Goal: Find specific page/section: Find specific page/section

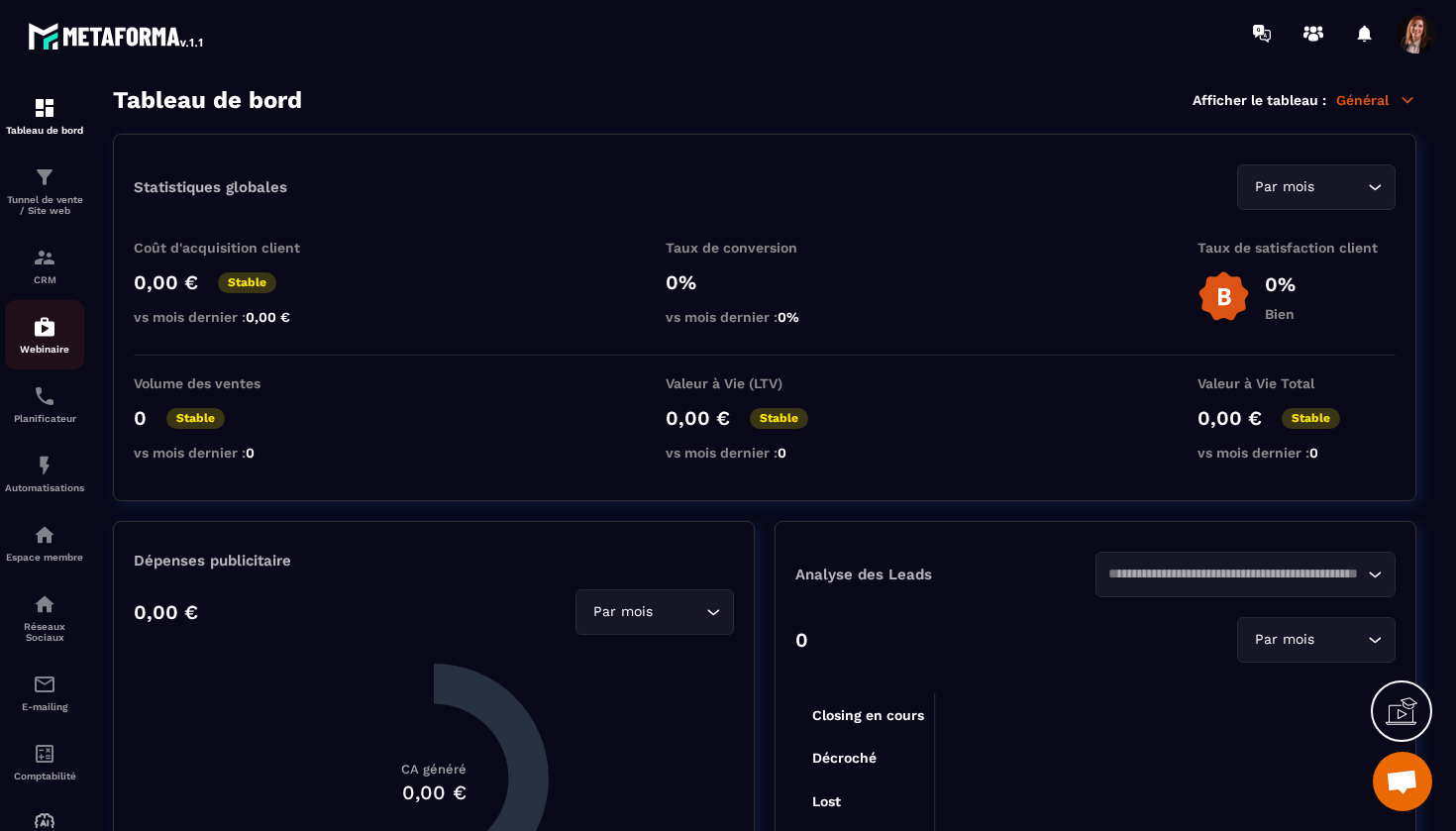
scroll to position [5483, 0]
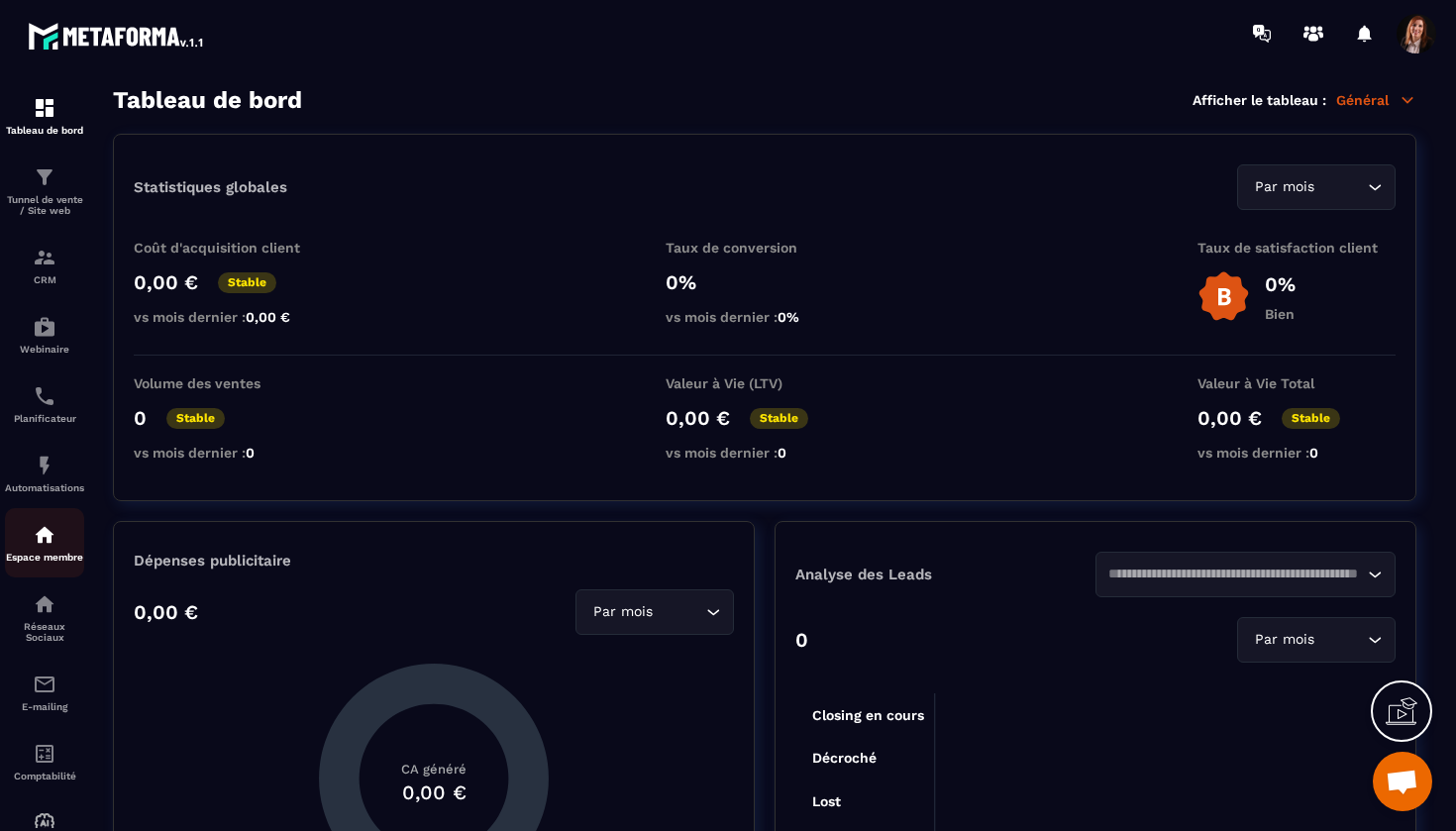
click at [52, 534] on img at bounding box center [45, 535] width 24 height 24
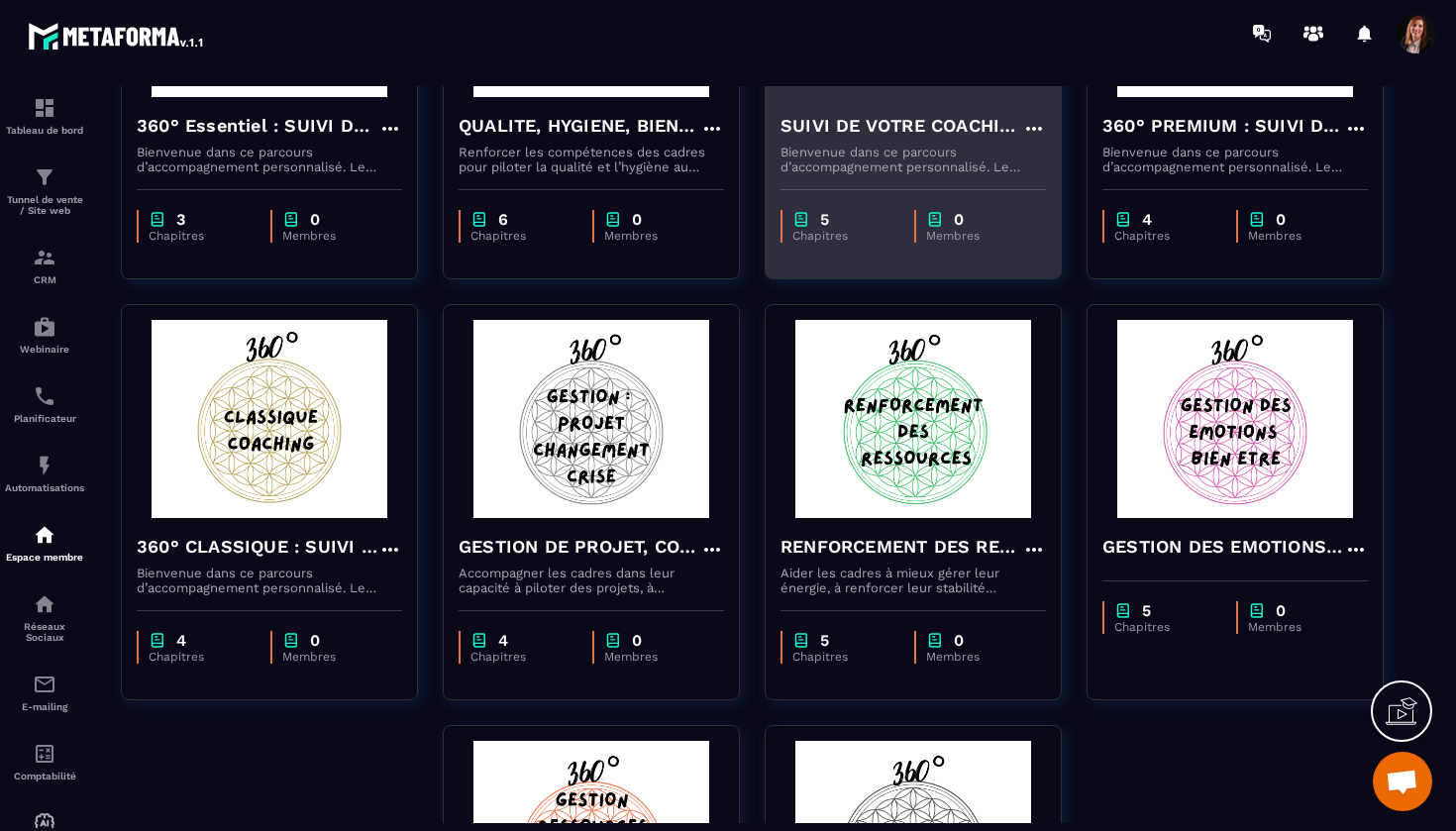
scroll to position [355, 0]
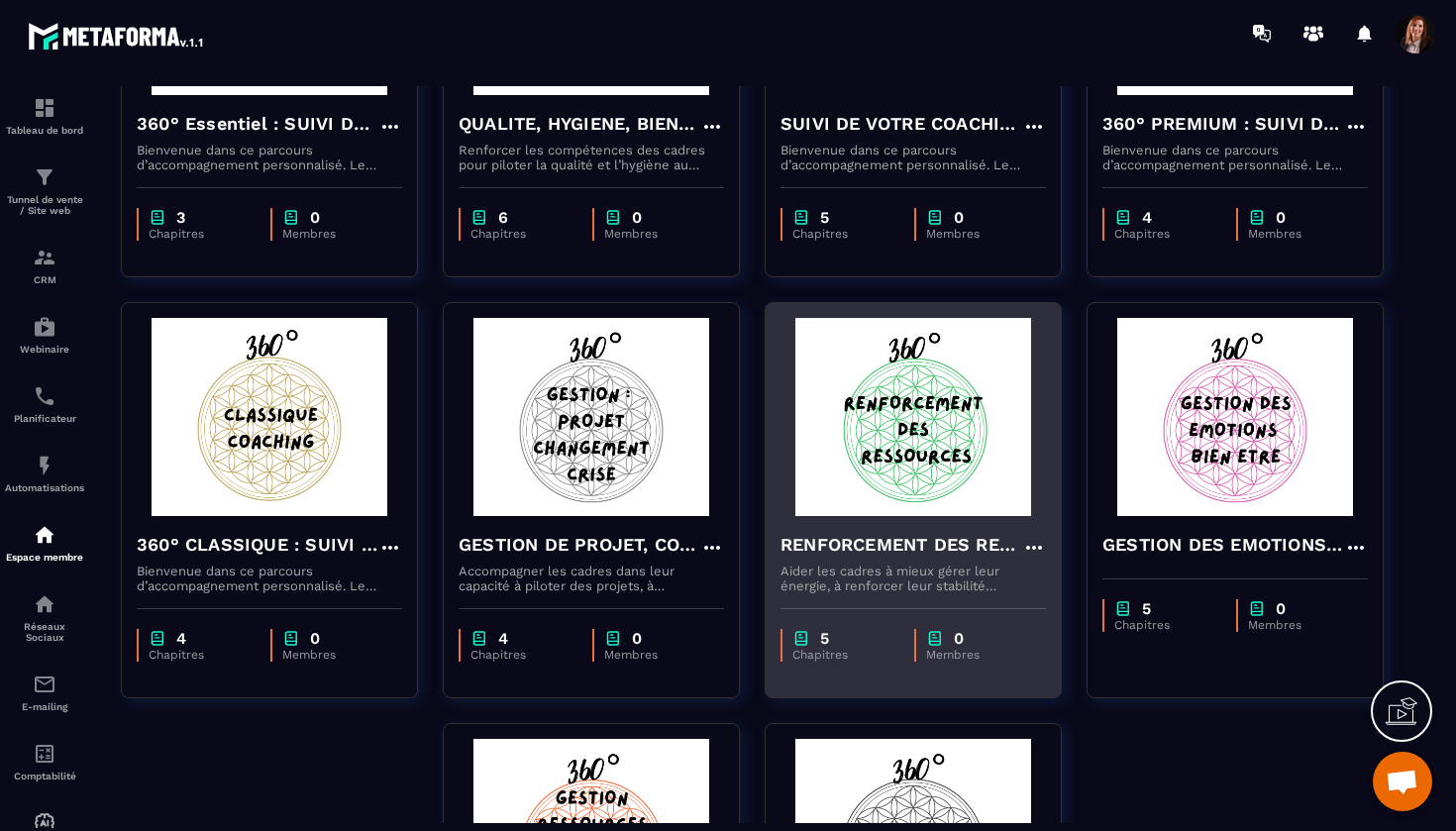
click at [904, 543] on h4 "RENFORCEMENT DES RESSOURCES" at bounding box center [901, 545] width 242 height 28
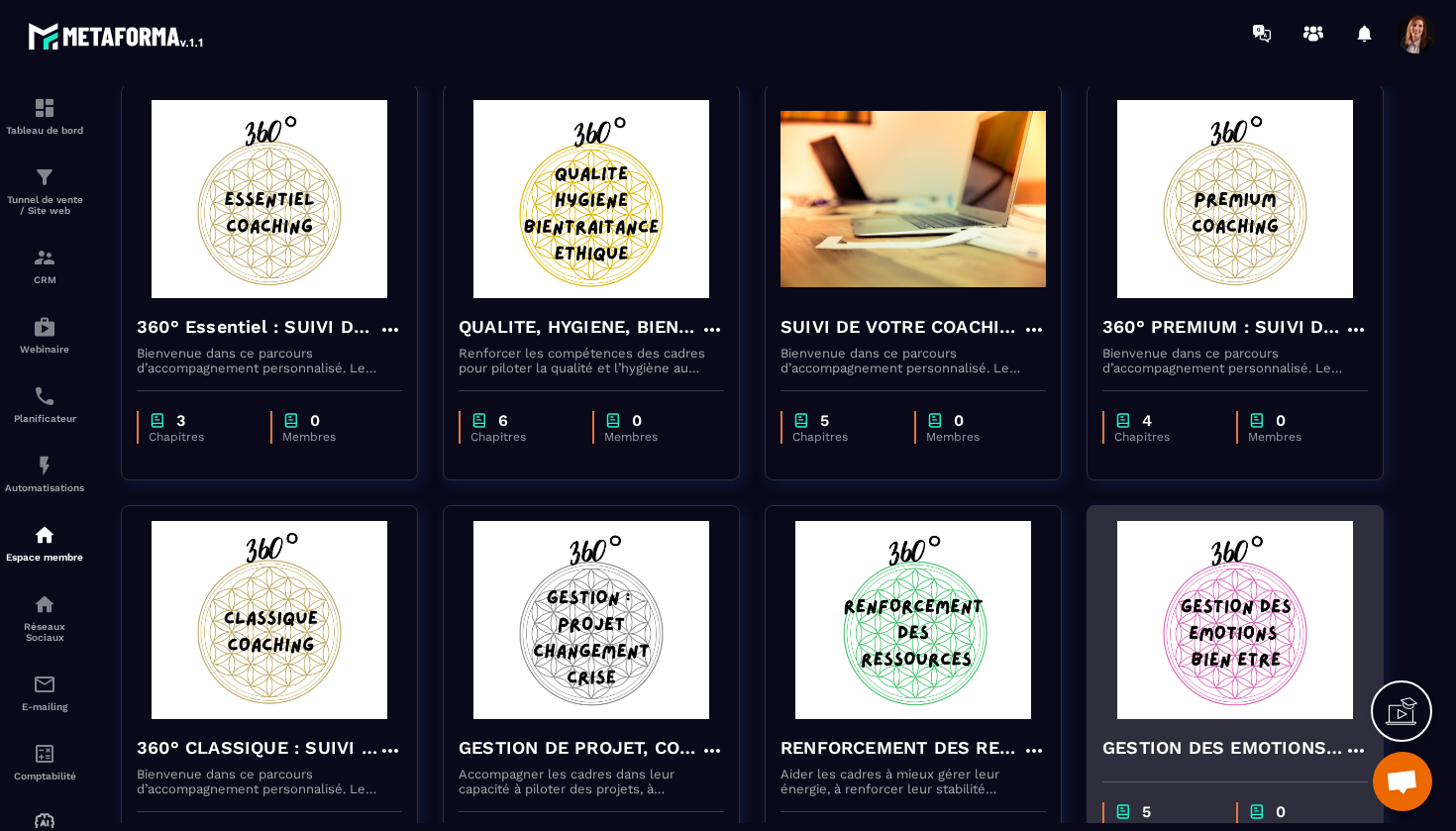
scroll to position [153, 0]
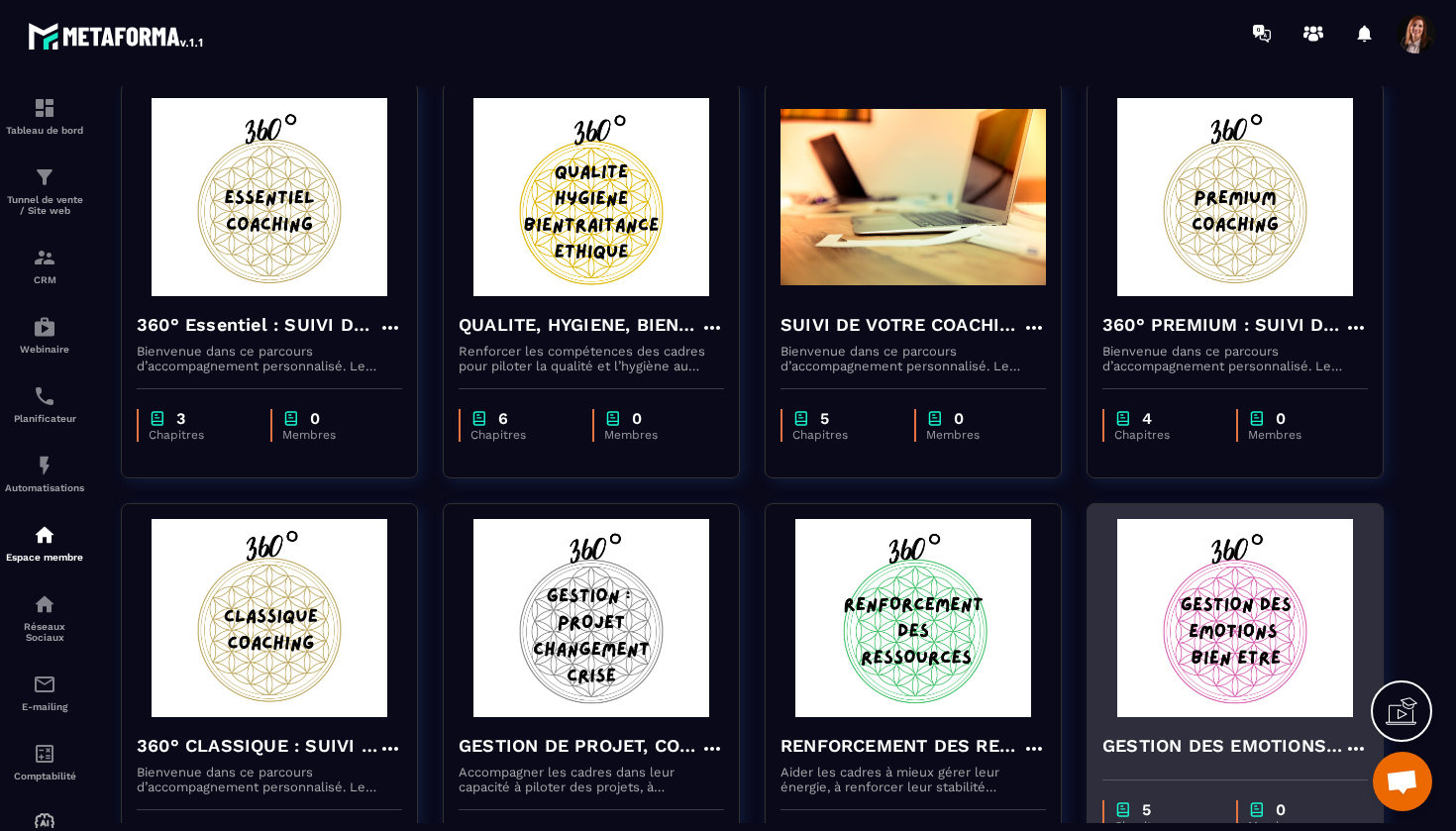
click at [1179, 610] on img at bounding box center [1234, 617] width 266 height 198
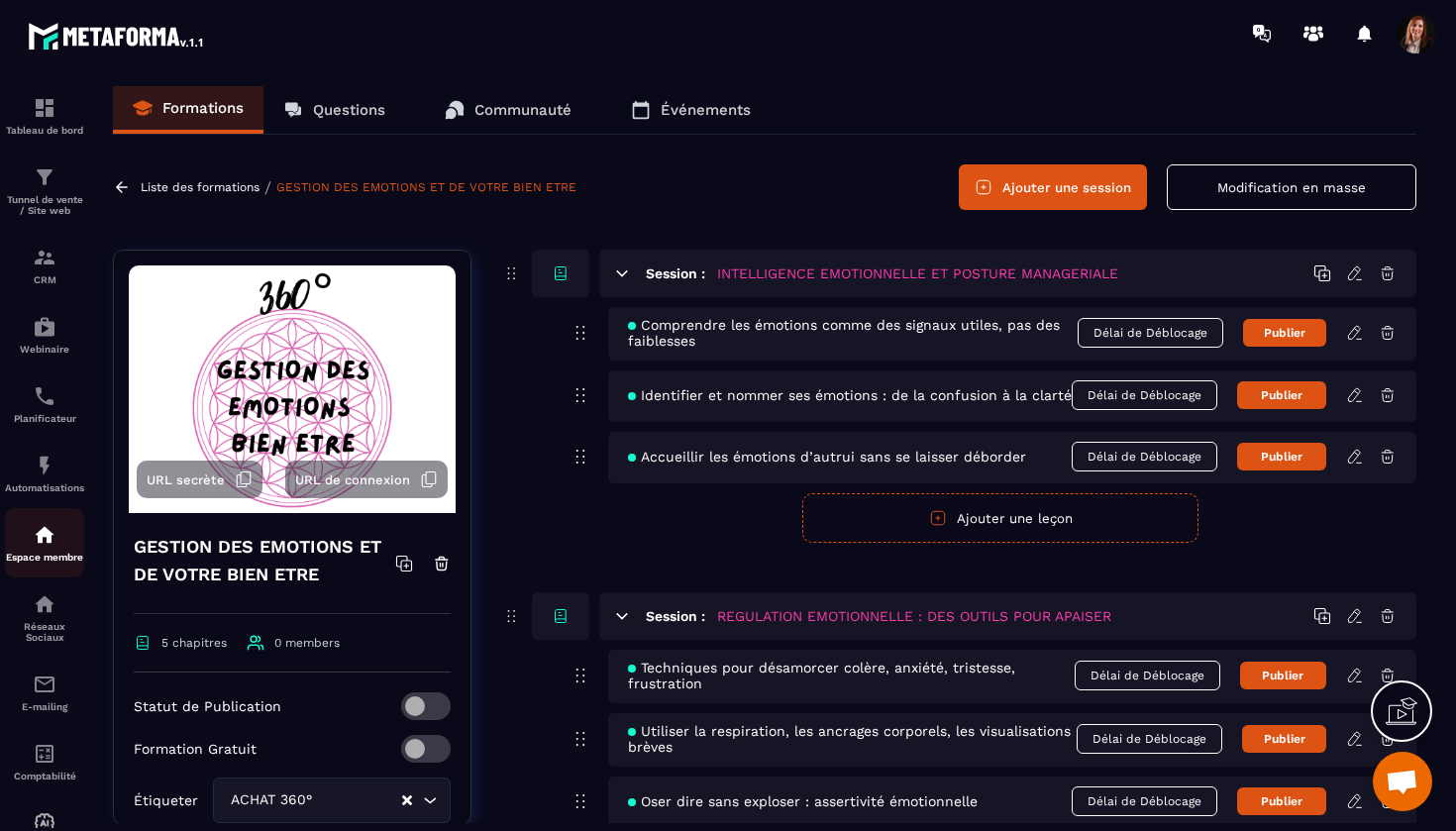
click at [46, 540] on img at bounding box center [45, 535] width 24 height 24
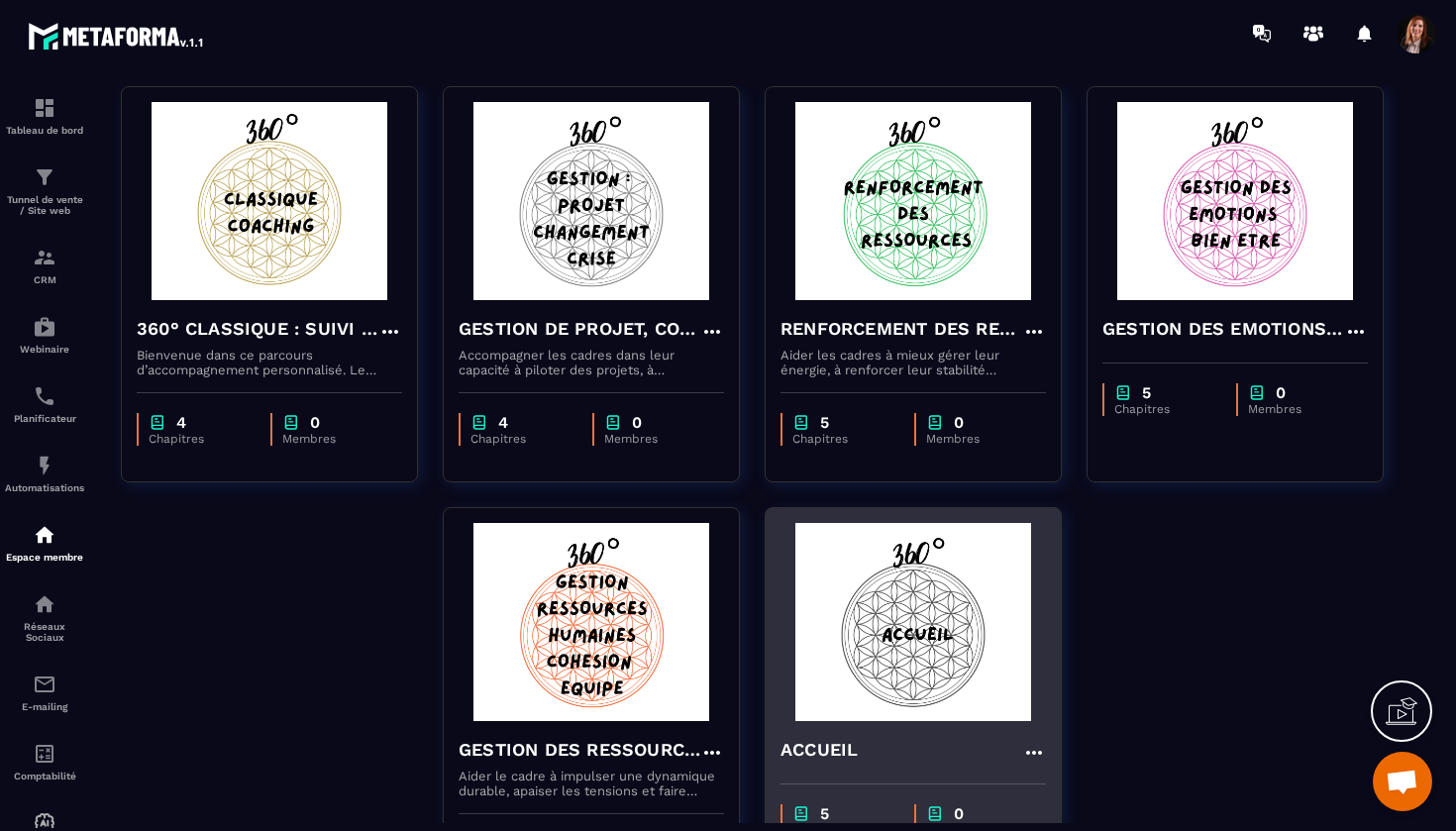
scroll to position [573, 0]
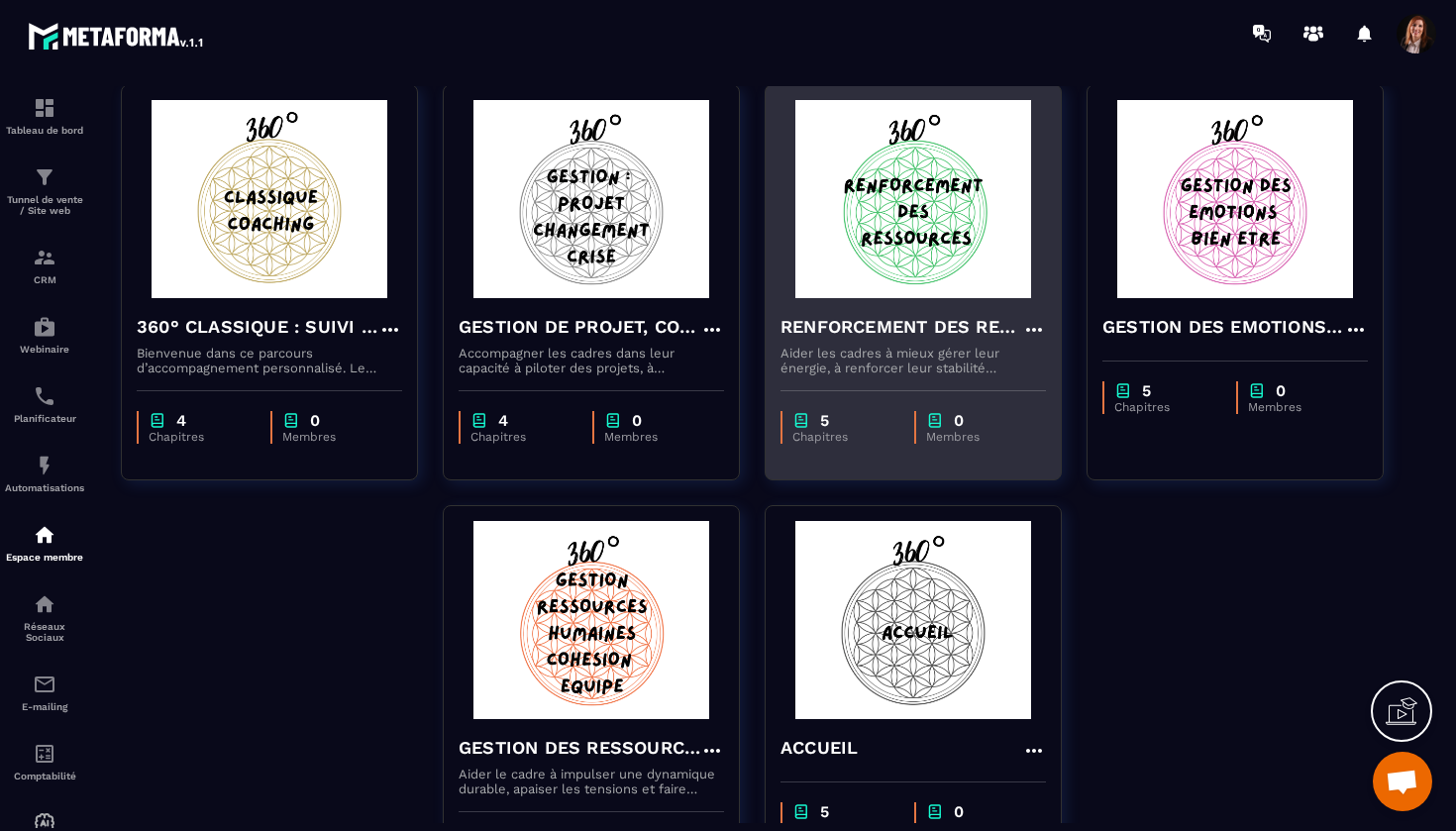
click at [880, 326] on h4 "RENFORCEMENT DES RESSOURCES" at bounding box center [901, 327] width 242 height 28
